Goal: Task Accomplishment & Management: Use online tool/utility

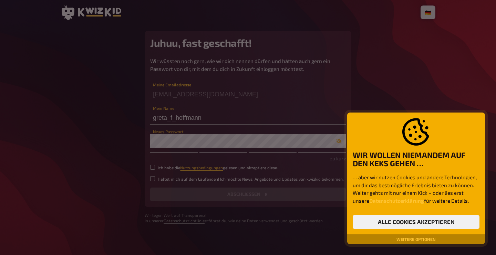
click at [405, 239] on button "Weitere Optionen" at bounding box center [415, 239] width 45 height 4
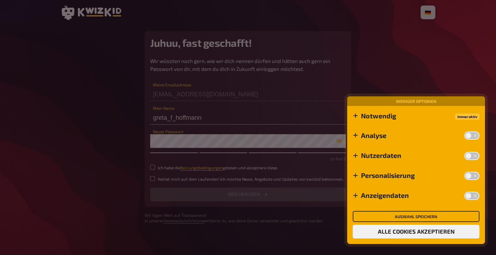
click at [397, 218] on button "Auswahl speichern" at bounding box center [415, 216] width 127 height 11
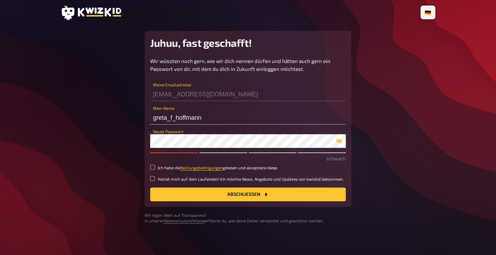
click at [339, 142] on icon "button" at bounding box center [339, 141] width 6 height 6
click at [180, 193] on button "Abschließen" at bounding box center [247, 195] width 195 height 14
click at [152, 169] on input "Ich habe die Nutzungsbedingungen gelesen und akzeptiere diese." at bounding box center [152, 167] width 5 height 5
checkbox input "true"
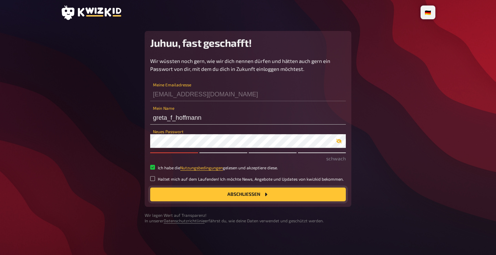
click at [171, 194] on button "Abschließen" at bounding box center [247, 195] width 195 height 14
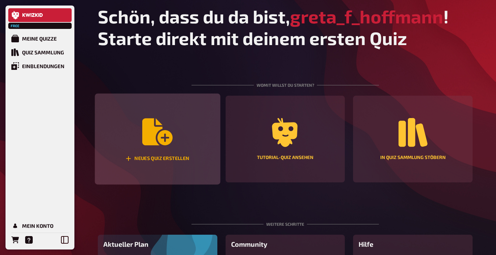
click at [188, 123] on div "Neues Quiz erstellen" at bounding box center [157, 139] width 125 height 91
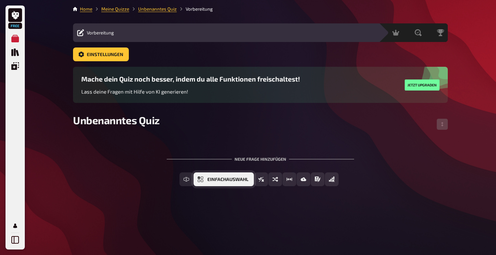
click at [205, 181] on button "Einfachauswahl" at bounding box center [223, 179] width 60 height 14
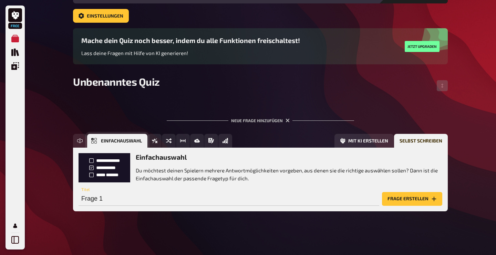
scroll to position [39, 0]
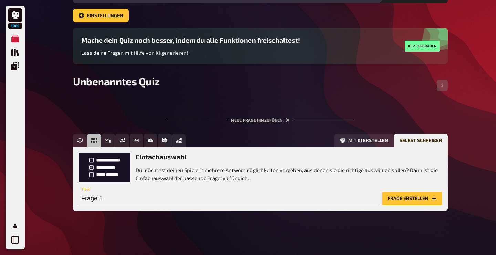
click at [400, 198] on button "Frage erstellen" at bounding box center [412, 199] width 60 height 14
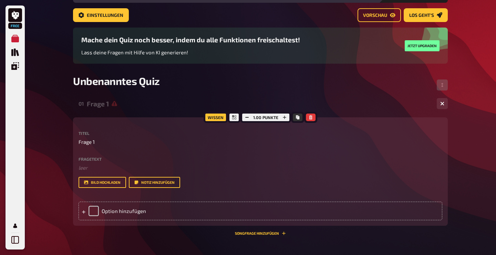
click at [109, 158] on label "Fragetext" at bounding box center [259, 159] width 363 height 4
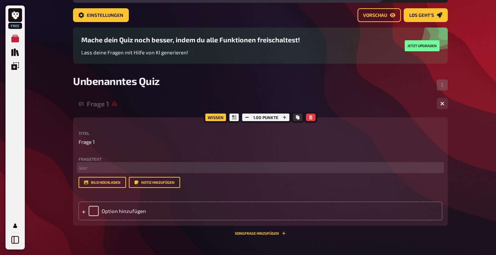
click at [109, 166] on p "﻿ leer" at bounding box center [259, 168] width 363 height 8
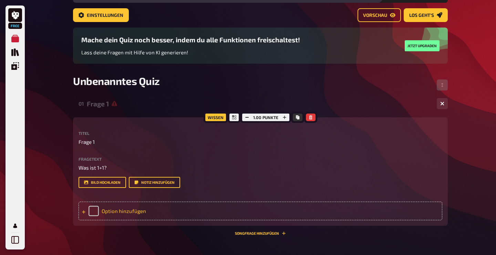
click at [104, 210] on div "Option hinzufügen" at bounding box center [259, 211] width 363 height 19
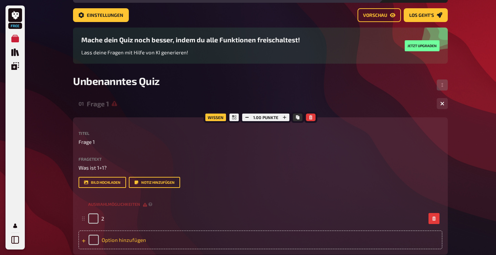
click at [113, 235] on div "Option hinzufügen" at bounding box center [259, 240] width 363 height 19
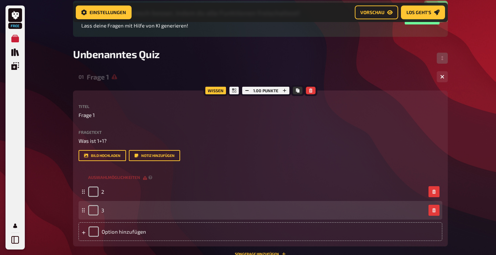
scroll to position [83, 0]
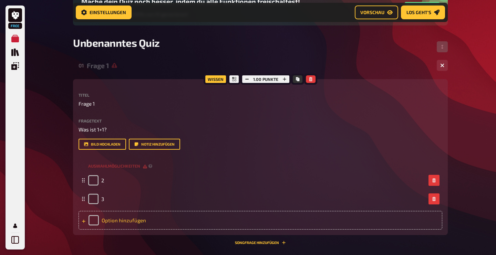
click at [113, 222] on div "Option hinzufügen" at bounding box center [259, 220] width 363 height 19
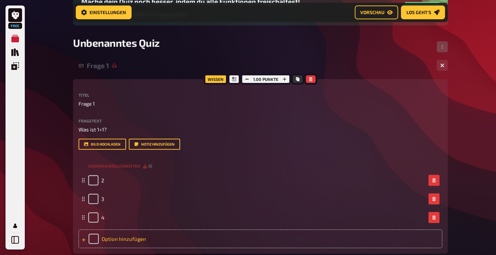
click at [113, 239] on div "Option hinzufügen" at bounding box center [259, 239] width 363 height 19
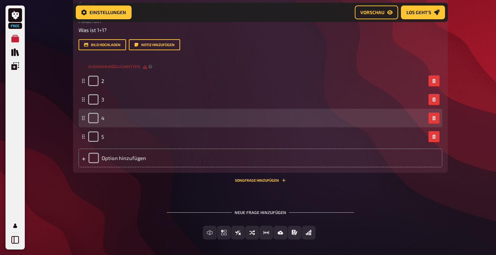
scroll to position [204, 0]
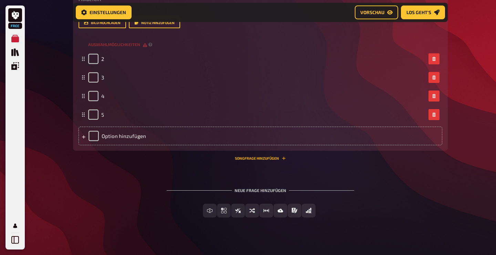
click at [240, 160] on button "Songfrage hinzufügen" at bounding box center [260, 158] width 51 height 4
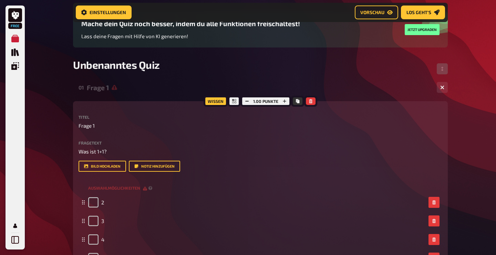
scroll to position [61, 0]
click at [114, 90] on icon at bounding box center [114, 88] width 6 height 6
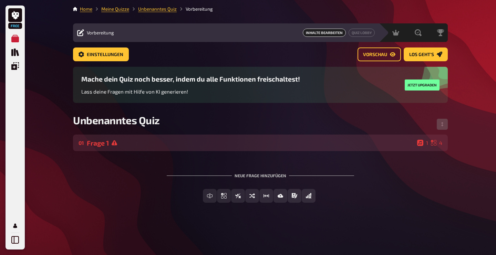
scroll to position [0, 0]
click at [115, 142] on icon at bounding box center [114, 143] width 6 height 6
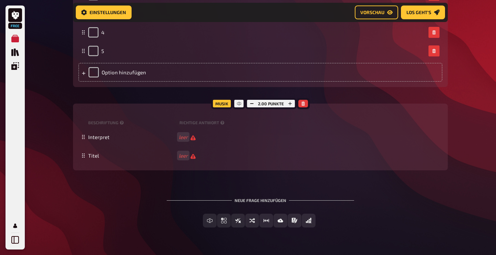
scroll to position [268, 0]
click at [301, 103] on icon "button" at bounding box center [303, 103] width 4 height 4
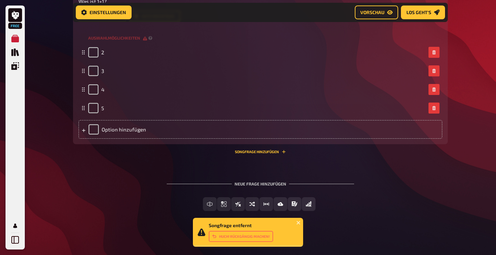
click at [251, 185] on div "Neue Frage hinzufügen" at bounding box center [260, 180] width 187 height 21
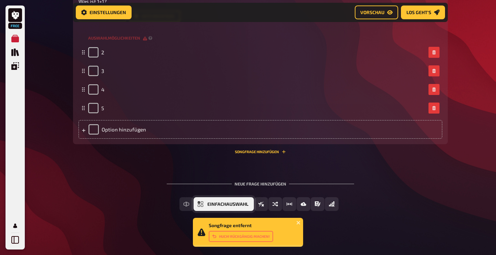
click at [210, 203] on span "Einfachauswahl" at bounding box center [227, 204] width 41 height 5
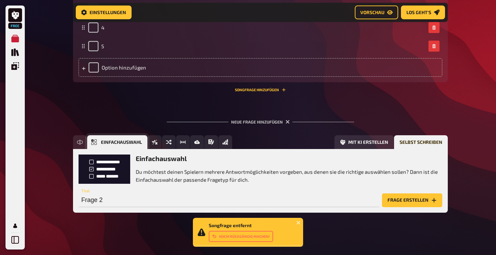
scroll to position [275, 0]
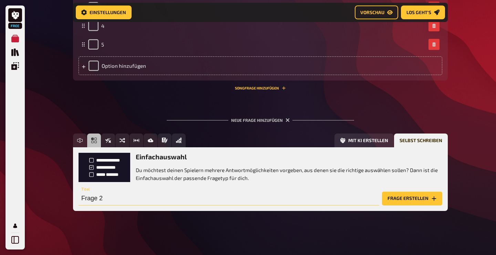
click at [134, 200] on input "Frage 2" at bounding box center [228, 199] width 300 height 14
click at [159, 168] on p "Du möchtest deinen Spielern mehrere Antwortmöglichkeiten vorgeben, aus denen si…" at bounding box center [289, 173] width 306 height 15
click at [134, 198] on input "Frage 2" at bounding box center [228, 199] width 300 height 14
type input "Was ist 3+3?"
click at [382, 192] on button "Frage erstellen" at bounding box center [412, 199] width 60 height 14
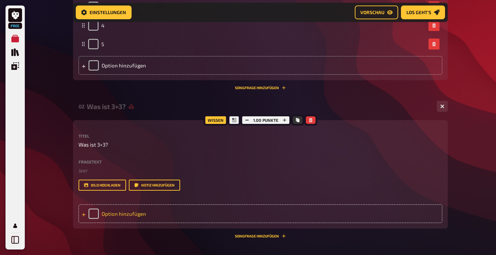
click at [104, 214] on div "Option hinzufügen" at bounding box center [259, 213] width 363 height 19
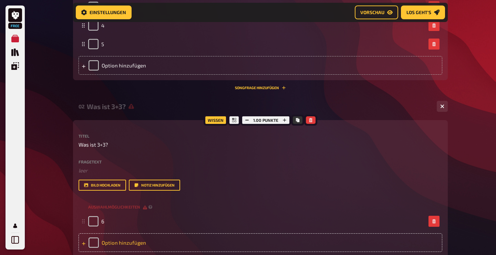
click at [118, 245] on div "Option hinzufügen" at bounding box center [259, 242] width 363 height 19
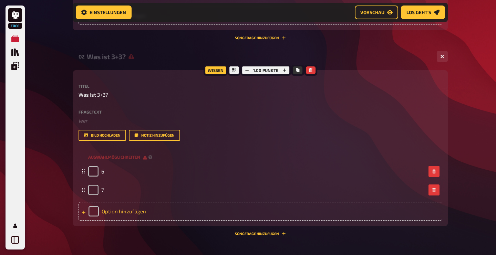
scroll to position [333, 0]
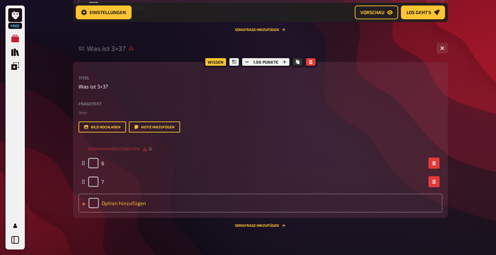
click at [116, 204] on div "Option hinzufügen" at bounding box center [259, 203] width 363 height 19
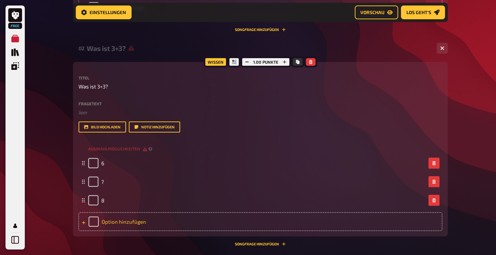
click at [109, 222] on div "Option hinzufügen" at bounding box center [259, 221] width 363 height 19
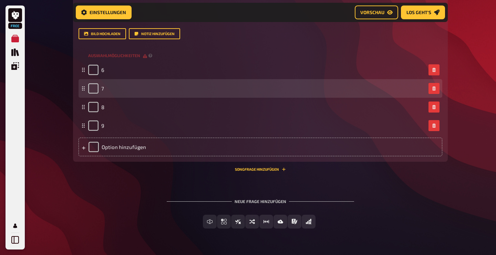
scroll to position [444, 0]
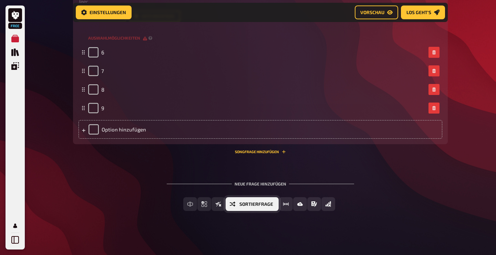
click at [242, 203] on span "Sortierfrage" at bounding box center [256, 204] width 34 height 5
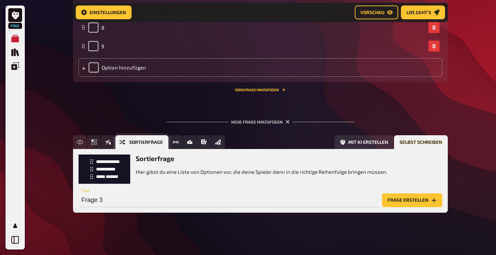
scroll to position [508, 0]
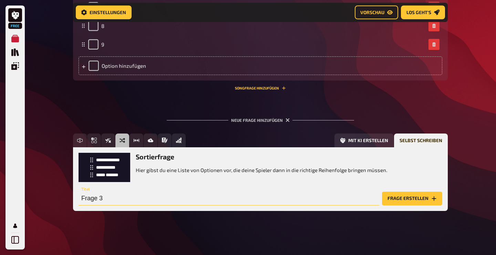
click at [114, 196] on input "Frage 3" at bounding box center [228, 199] width 300 height 14
type input "Wie gehts Dir?"
click at [382, 192] on button "Frage erstellen" at bounding box center [412, 199] width 60 height 14
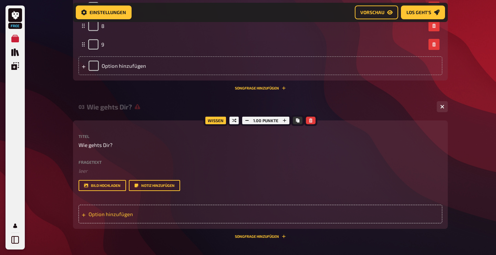
click at [111, 214] on div "Option hinzufügen" at bounding box center [259, 214] width 363 height 19
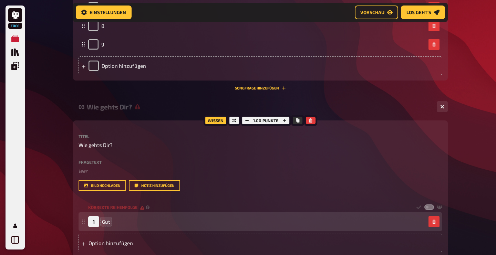
click at [116, 242] on div "Option hinzufügen" at bounding box center [259, 243] width 363 height 19
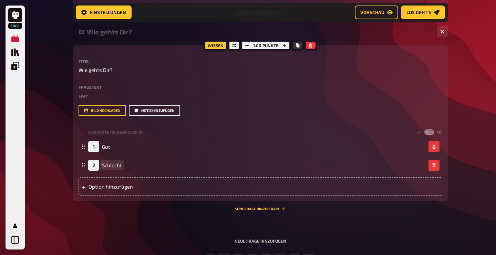
scroll to position [600, 0]
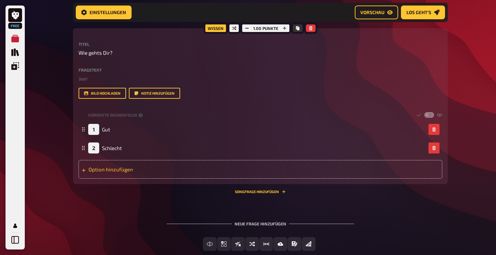
click at [121, 166] on div "Option hinzufügen" at bounding box center [259, 169] width 363 height 19
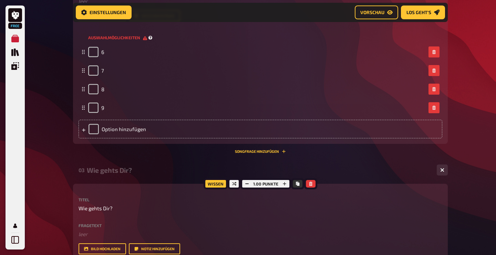
scroll to position [426, 0]
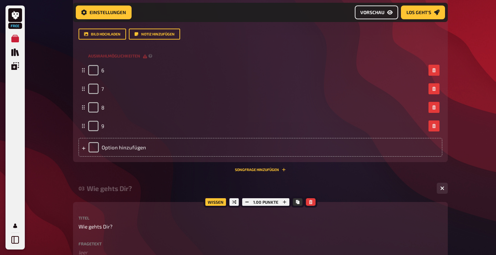
click at [374, 12] on span "Vorschau" at bounding box center [372, 12] width 24 height 5
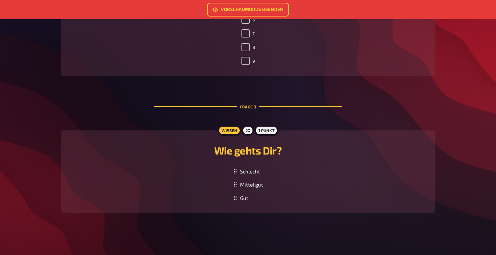
scroll to position [420, 0]
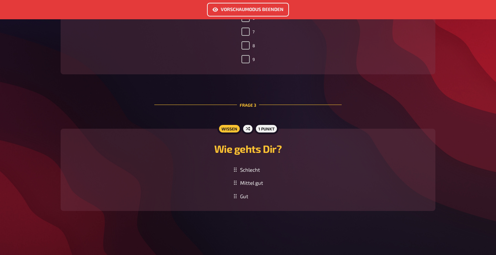
click at [252, 9] on link "Vorschaumodus beenden" at bounding box center [248, 10] width 82 height 14
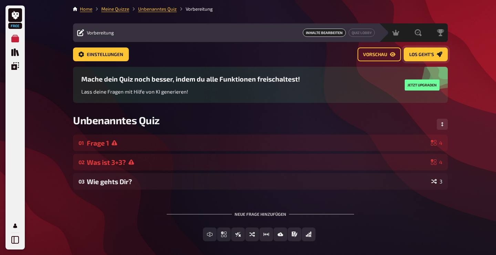
click at [428, 52] on span "Los geht's" at bounding box center [421, 54] width 25 height 5
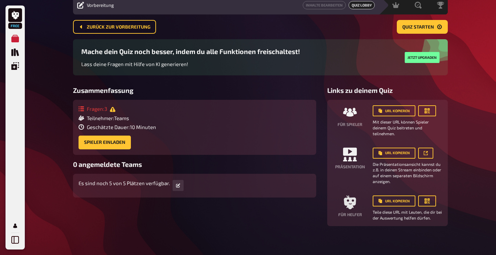
scroll to position [32, 0]
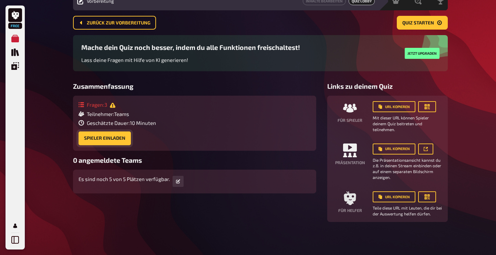
click at [114, 140] on button "Spieler einladen" at bounding box center [104, 138] width 52 height 14
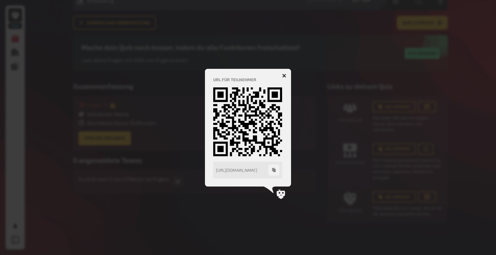
click at [285, 75] on icon "button" at bounding box center [284, 76] width 4 height 4
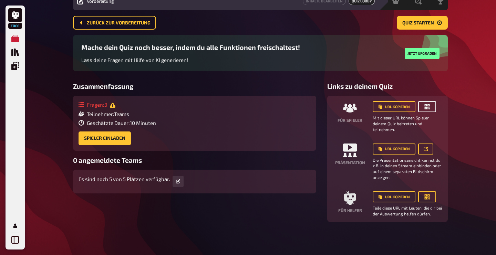
click at [425, 105] on icon "button" at bounding box center [426, 106] width 7 height 7
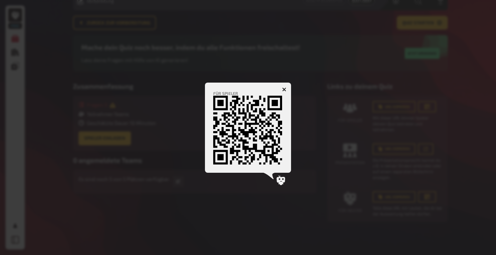
click at [283, 87] on icon "button" at bounding box center [284, 89] width 4 height 4
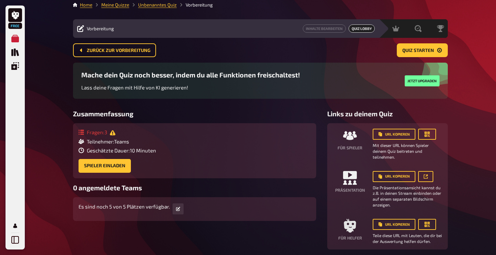
scroll to position [0, 0]
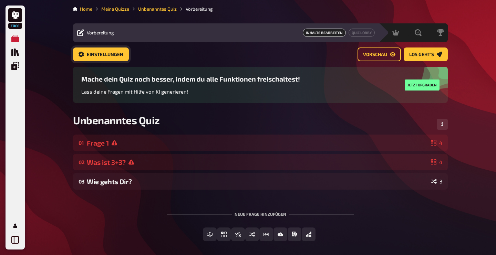
click at [110, 52] on span "Einstellungen" at bounding box center [105, 54] width 36 height 5
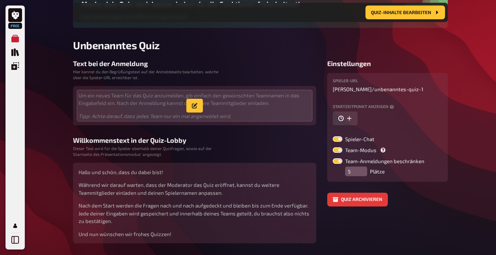
scroll to position [83, 0]
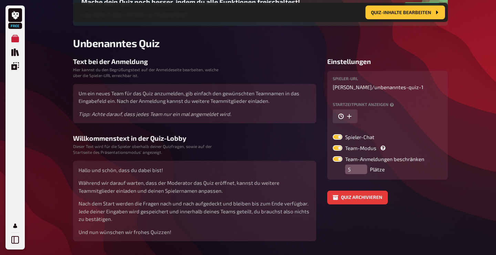
click at [338, 149] on label at bounding box center [337, 148] width 10 height 6
click at [332, 145] on input "Team-Modus" at bounding box center [332, 145] width 0 height 0
checkbox input "false"
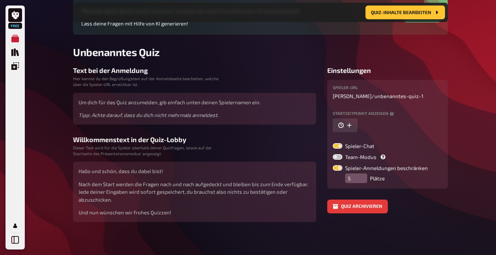
click at [337, 167] on label at bounding box center [337, 168] width 10 height 6
click at [332, 165] on input "Spieler-Anmeldungen beschränken" at bounding box center [332, 165] width 0 height 0
checkbox input "false"
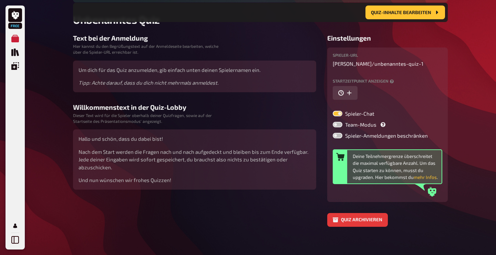
scroll to position [108, 0]
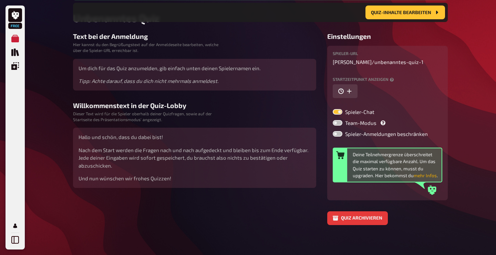
click at [422, 177] on button "mehr Infos" at bounding box center [424, 175] width 23 height 7
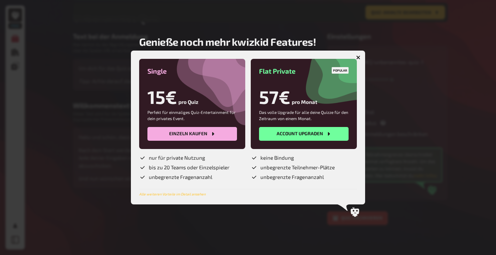
click at [357, 58] on icon "button" at bounding box center [358, 57] width 7 height 7
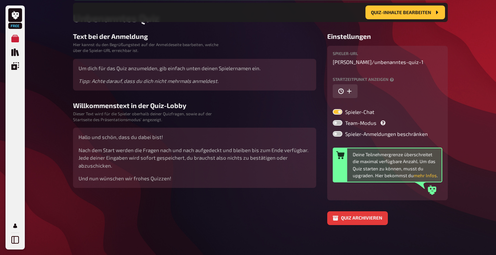
click at [342, 130] on div "Spieler-Chat Team-Modus Spieler-Anmeldungen beschränken" at bounding box center [386, 123] width 109 height 28
